Goal: Information Seeking & Learning: Learn about a topic

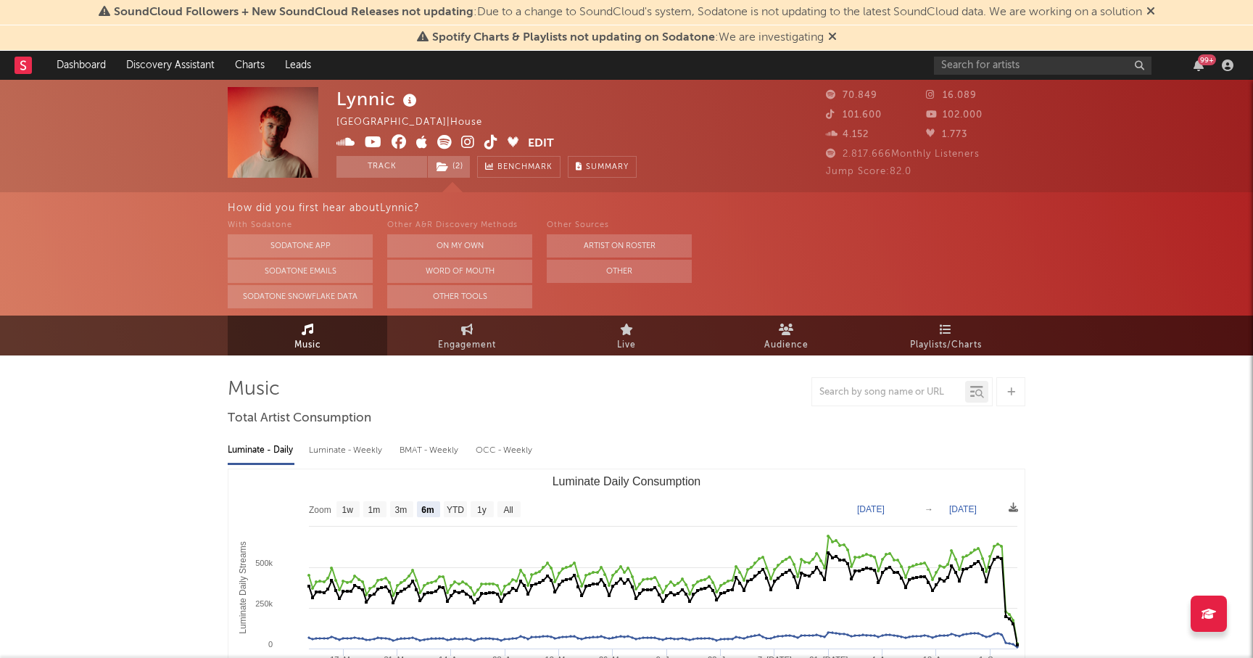
select select "6m"
click at [995, 69] on input "text" at bounding box center [1043, 66] width 218 height 18
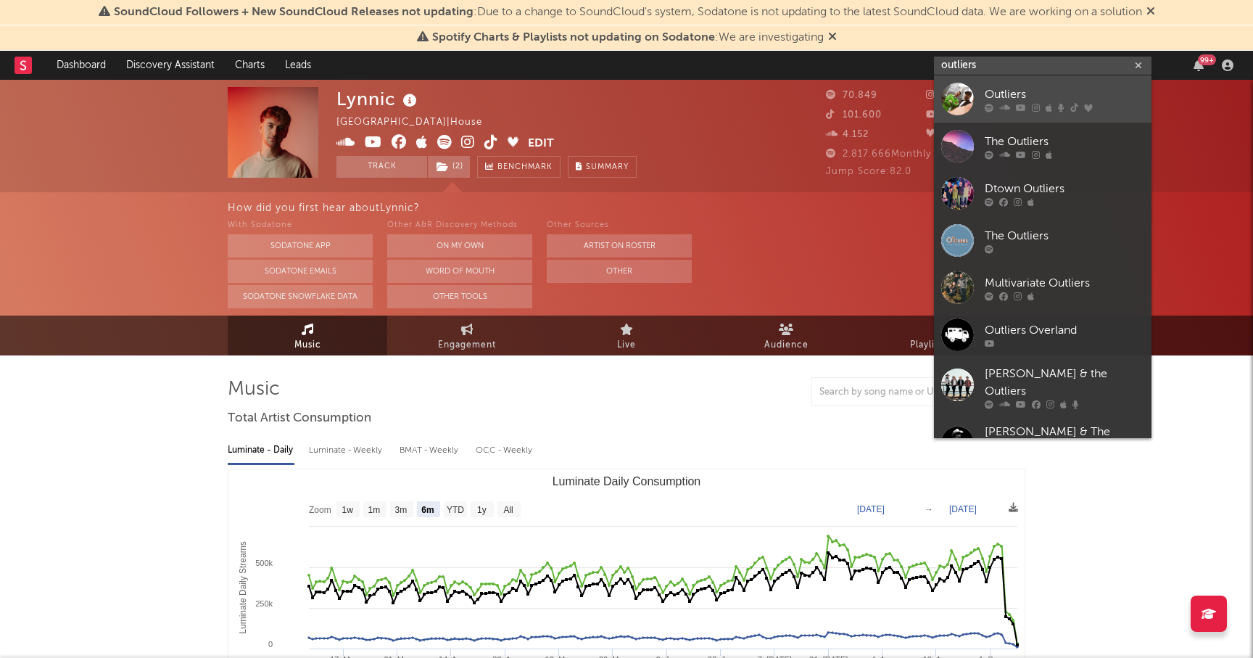
type input "outliers"
click at [1008, 89] on div "Outliers" at bounding box center [1065, 94] width 160 height 17
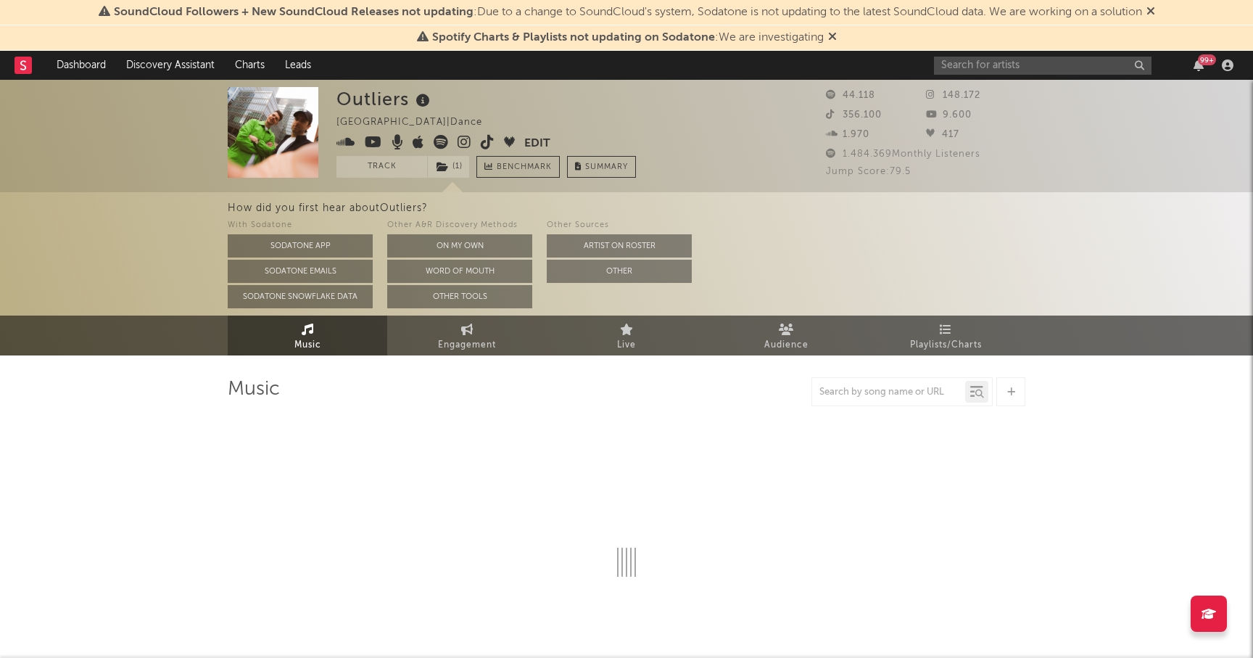
select select "6m"
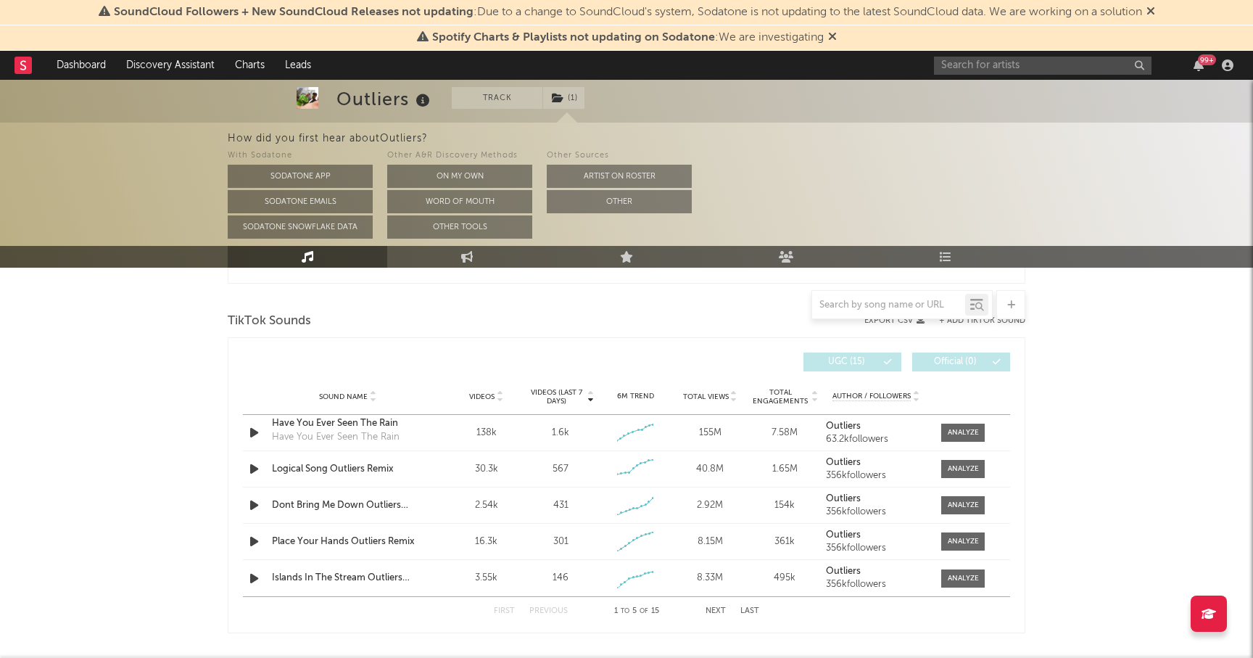
scroll to position [965, 0]
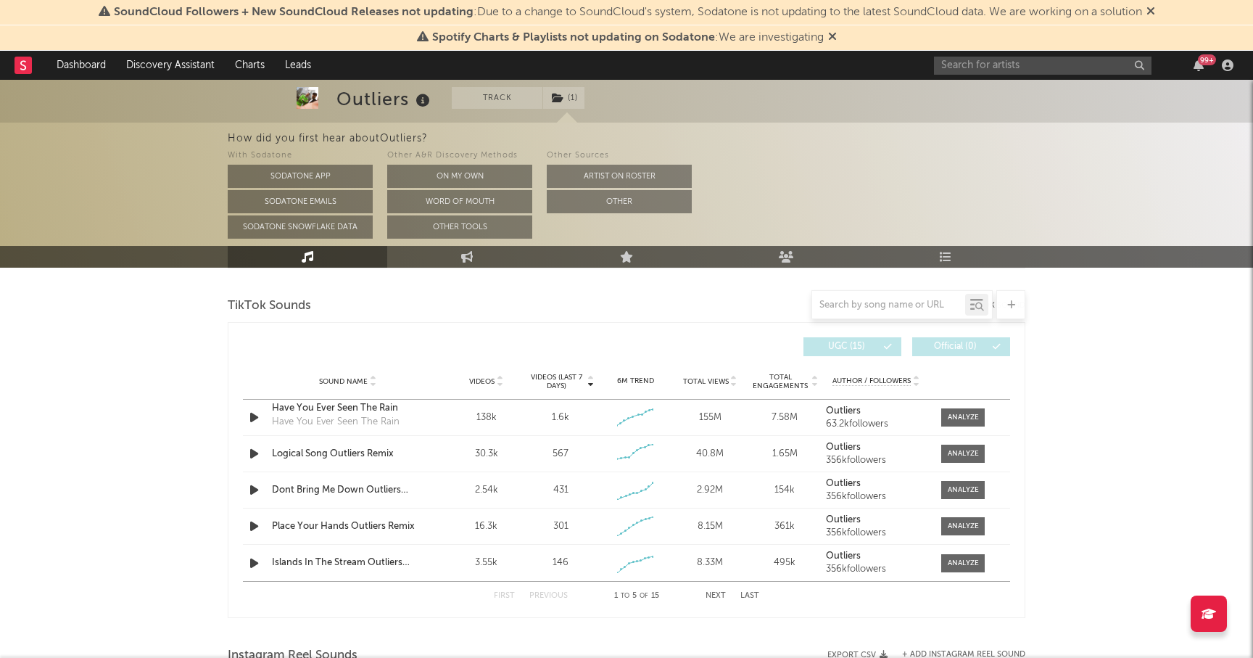
click at [717, 596] on button "Next" at bounding box center [716, 596] width 20 height 8
click at [720, 596] on button "Next" at bounding box center [716, 596] width 20 height 8
click at [501, 596] on button "First" at bounding box center [504, 596] width 21 height 8
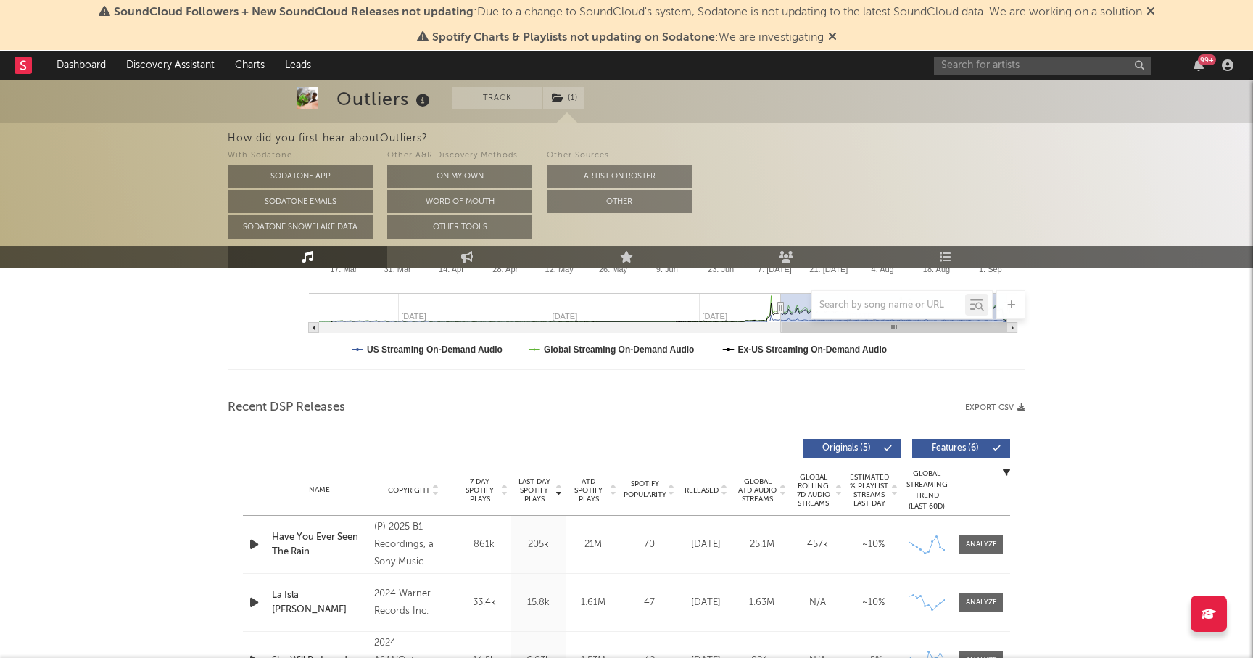
scroll to position [0, 0]
